Goal: Task Accomplishment & Management: Use online tool/utility

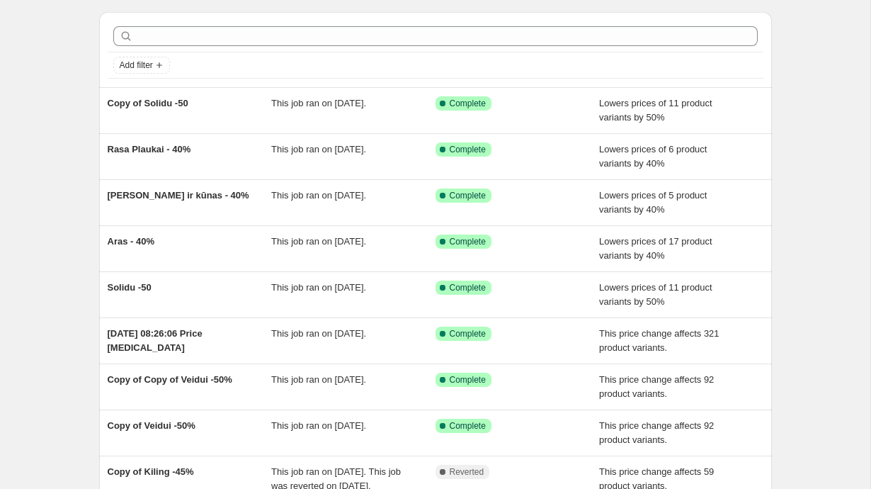
scroll to position [51, 0]
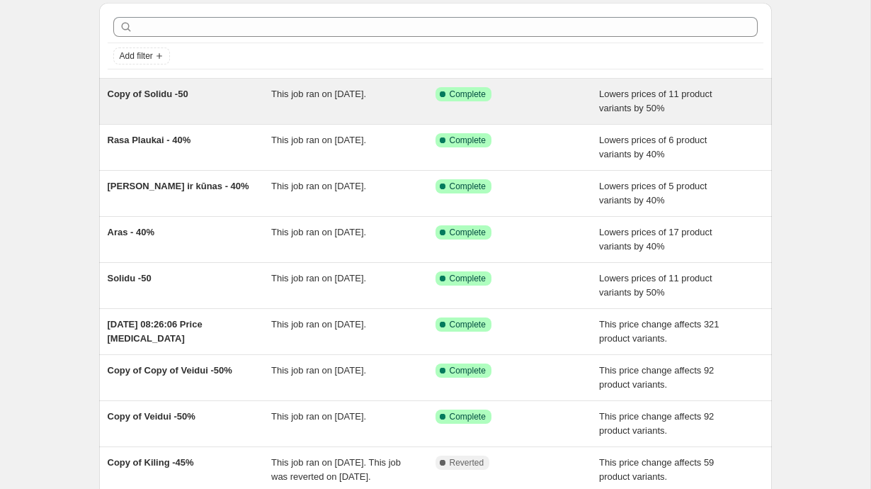
click at [151, 106] on div "Copy of Solidu -50" at bounding box center [190, 101] width 164 height 28
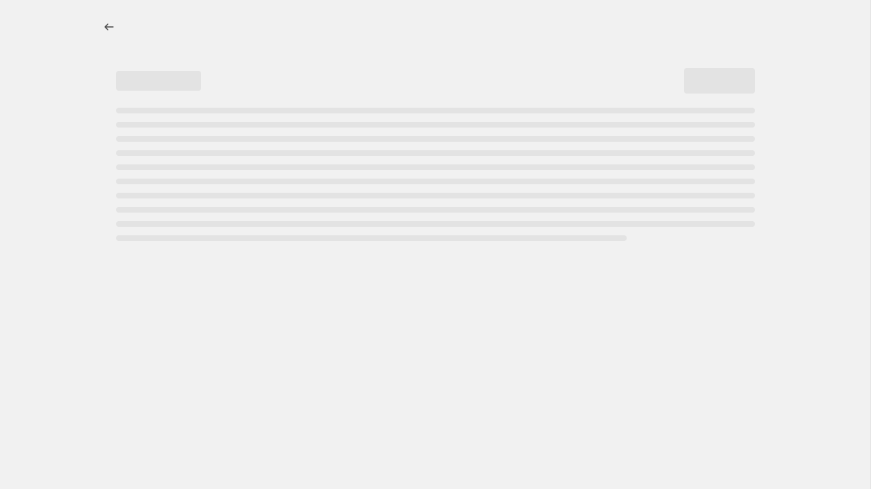
select select "percentage"
select select "vendor"
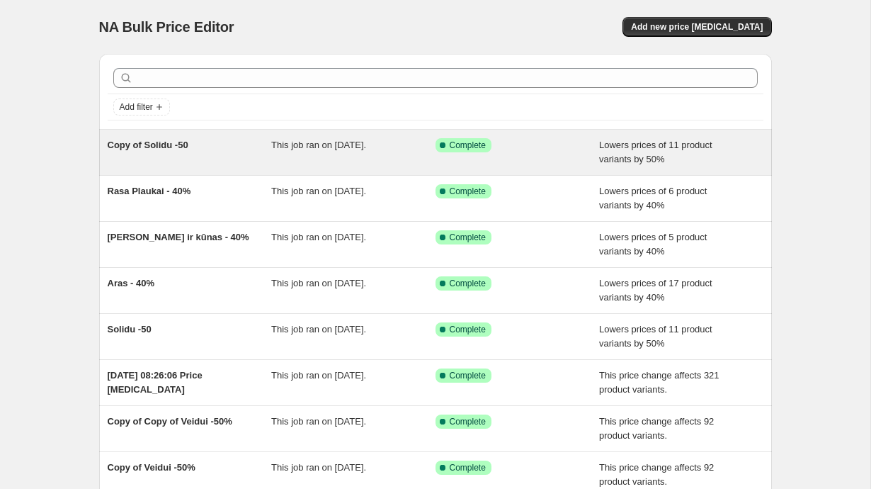
click at [165, 144] on span "Copy of Solidu -50" at bounding box center [148, 145] width 81 height 11
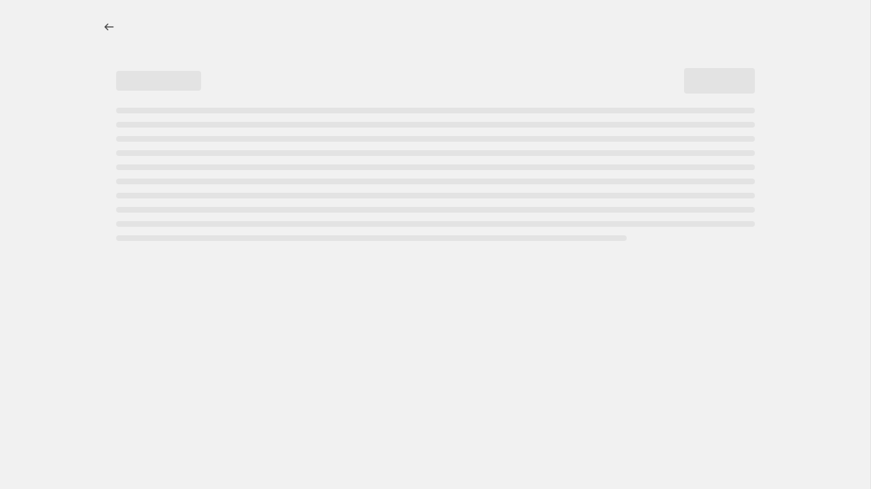
select select "percentage"
select select "vendor"
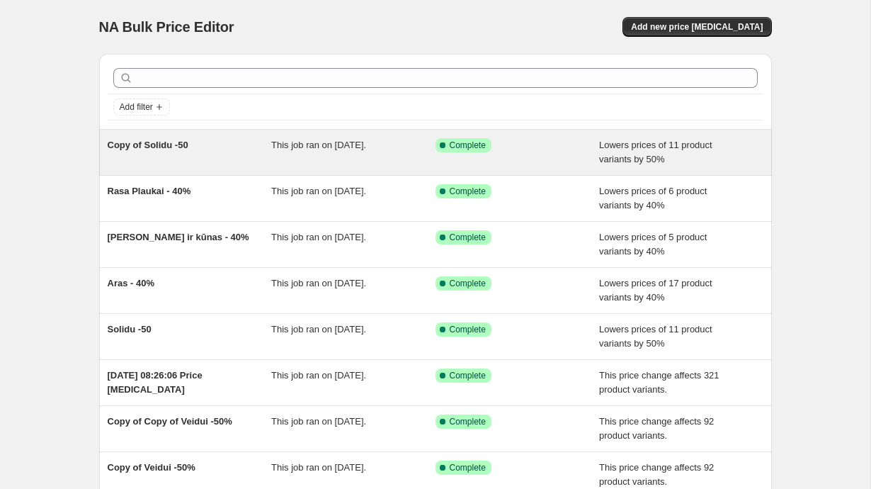
click at [210, 144] on div "Copy of Solidu -50" at bounding box center [190, 152] width 164 height 28
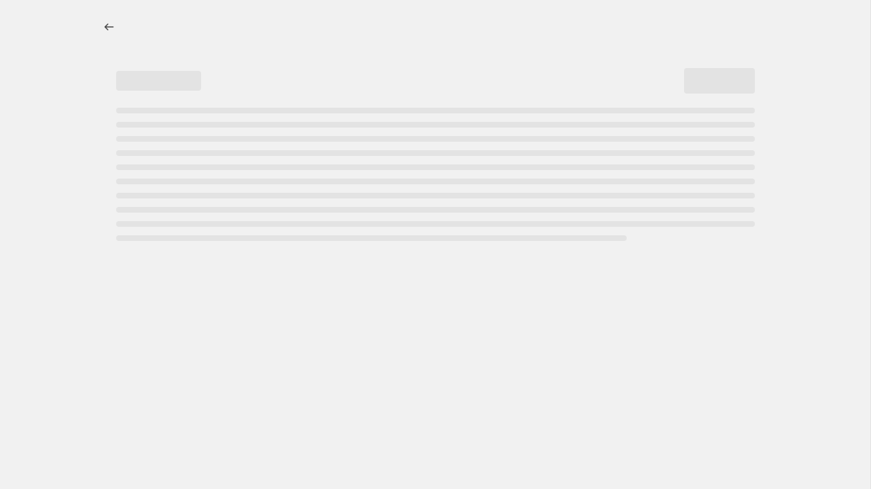
select select "percentage"
select select "vendor"
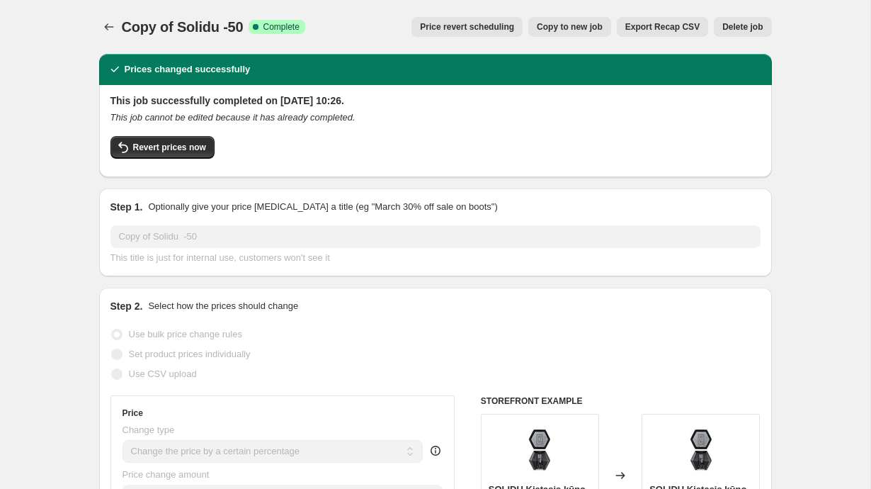
scroll to position [300, 0]
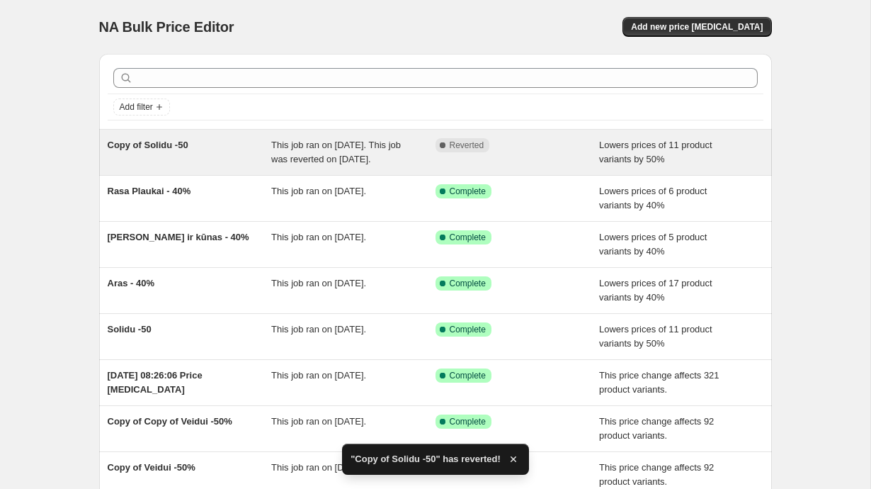
click at [220, 152] on div "Copy of Solidu -50" at bounding box center [190, 152] width 164 height 28
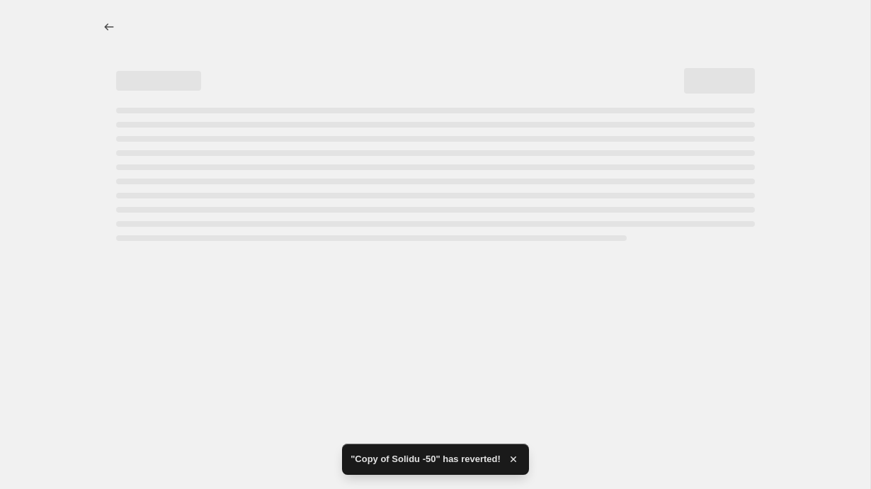
select select "percentage"
select select "vendor"
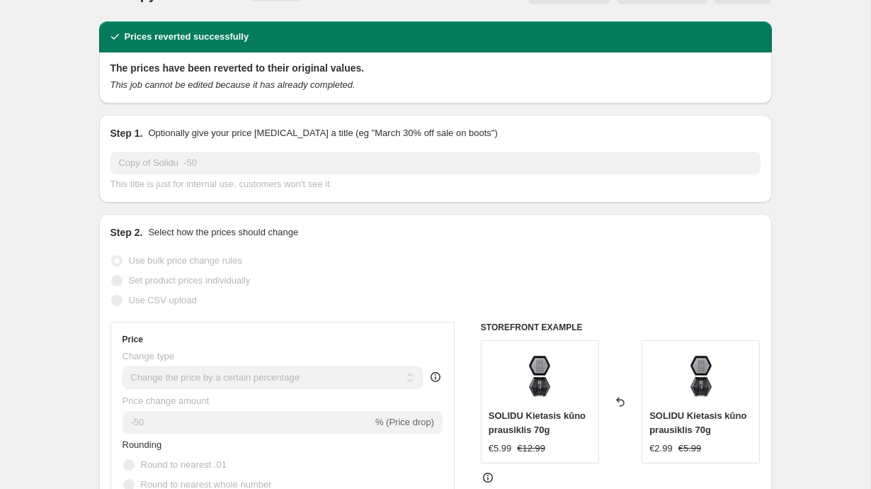
scroll to position [69, 0]
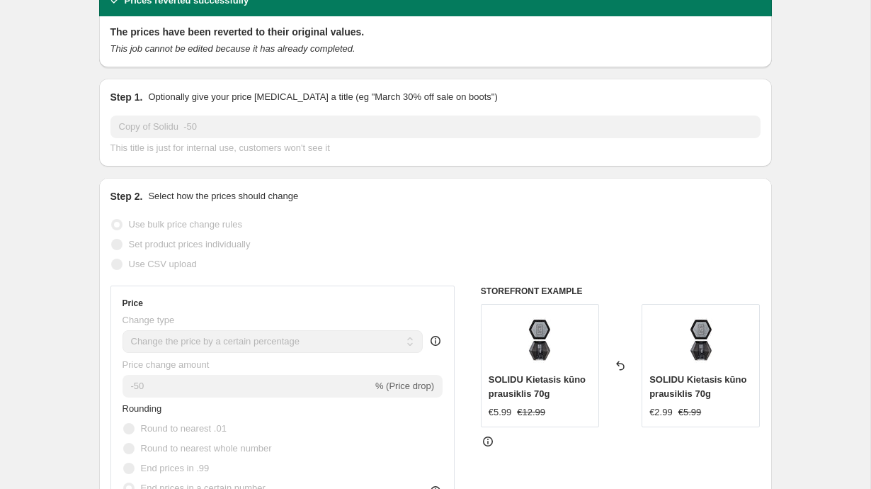
click at [504, 382] on span "SOLIDU Kietasis kūno prausiklis 70g" at bounding box center [537, 386] width 97 height 25
copy span "SOLIDU"
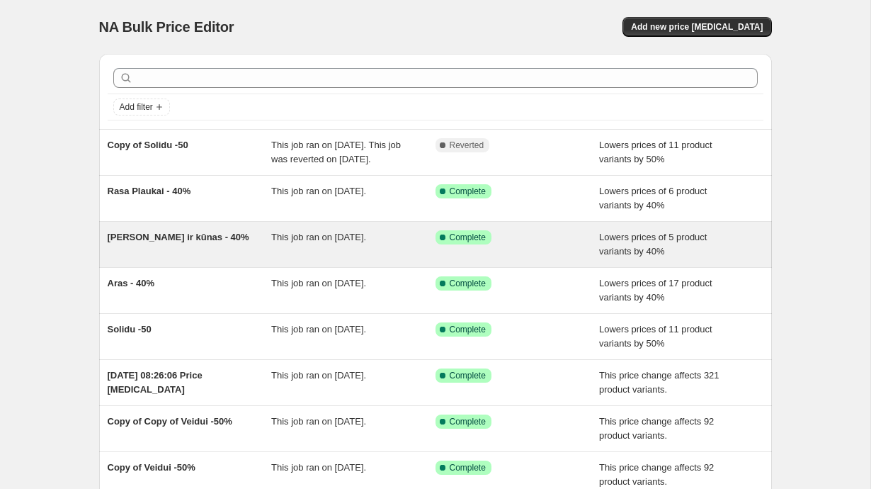
scroll to position [36, 0]
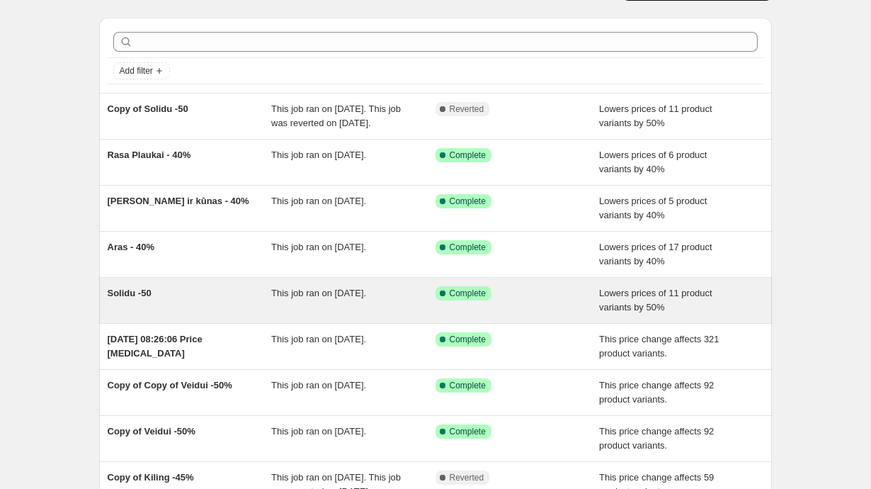
click at [132, 298] on span "Solidu -50" at bounding box center [130, 293] width 44 height 11
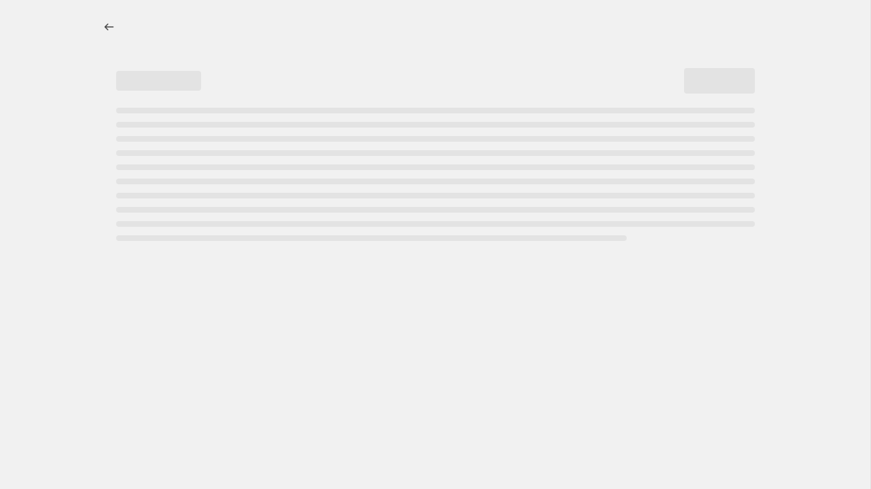
select select "percentage"
select select "vendor"
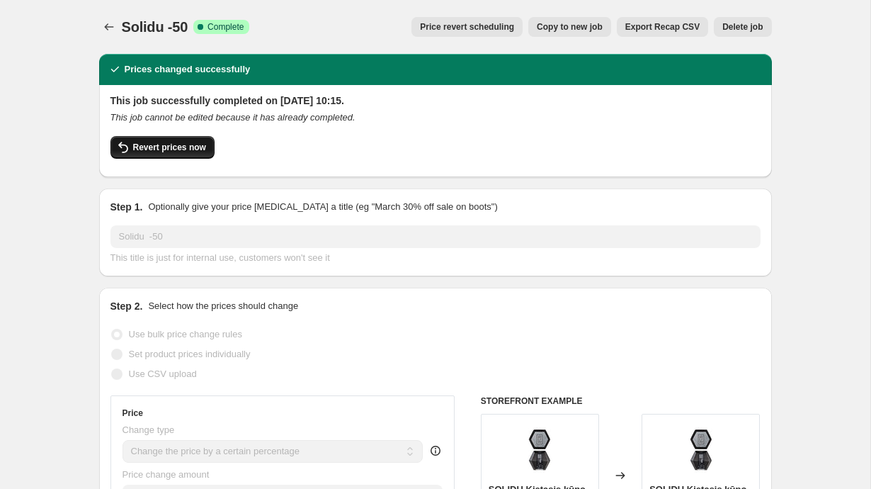
click at [167, 152] on span "Revert prices now" at bounding box center [169, 147] width 73 height 11
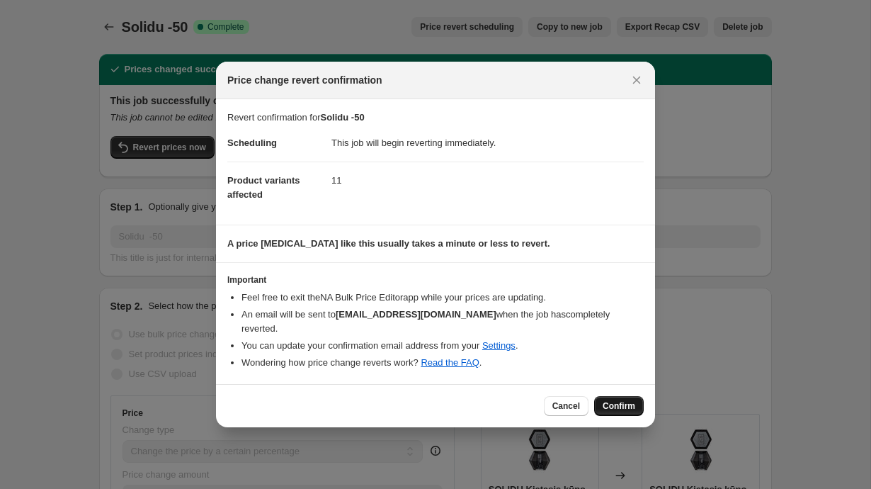
click at [620, 400] on span "Confirm" at bounding box center [619, 405] width 33 height 11
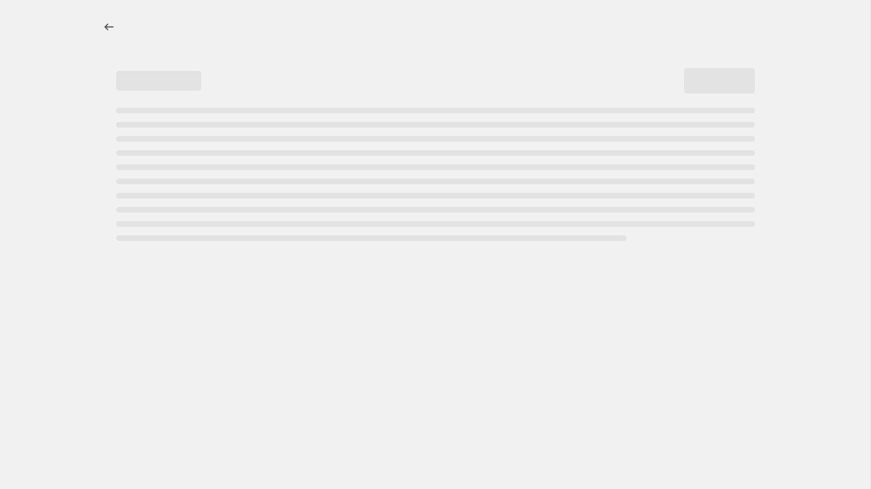
select select "percentage"
select select "vendor"
